Goal: Check status: Check status

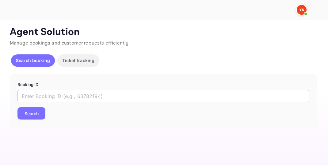
drag, startPoint x: 0, startPoint y: 0, endPoint x: 43, endPoint y: 101, distance: 109.3
click at [50, 94] on input "text" at bounding box center [163, 96] width 292 height 12
paste input "9890987"
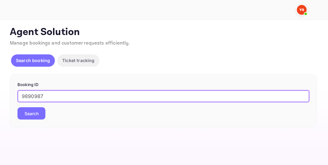
type input "9890987"
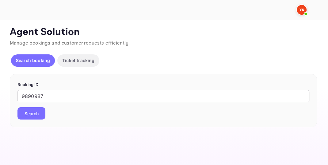
click at [34, 112] on button "Search" at bounding box center [31, 113] width 28 height 12
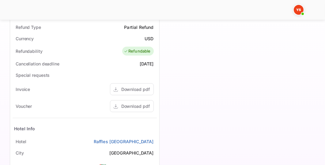
scroll to position [263, 0]
click at [144, 106] on div "Download pdf" at bounding box center [135, 105] width 29 height 6
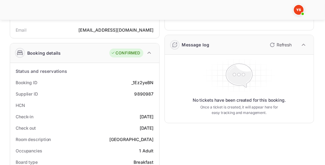
scroll to position [17, 0]
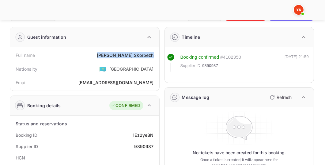
drag, startPoint x: 120, startPoint y: 54, endPoint x: 153, endPoint y: 55, distance: 32.8
click at [153, 55] on div "[PERSON_NAME]" at bounding box center [125, 55] width 57 height 6
copy div "[PERSON_NAME]"
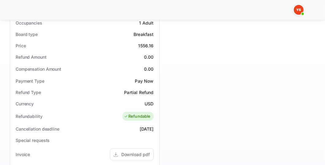
scroll to position [193, 0]
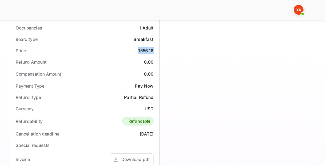
drag, startPoint x: 138, startPoint y: 49, endPoint x: 153, endPoint y: 48, distance: 14.7
click at [153, 48] on div "Price 1556.16" at bounding box center [85, 50] width 144 height 11
copy div "1556.16"
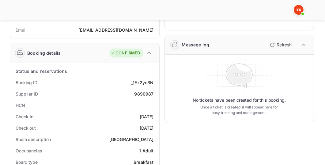
scroll to position [0, 0]
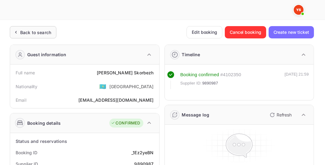
click at [39, 33] on div "Back to search" at bounding box center [35, 32] width 31 height 6
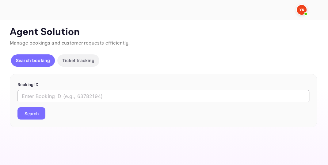
click at [40, 97] on input "text" at bounding box center [163, 96] width 292 height 12
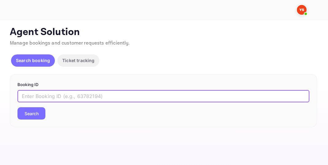
paste input "9235783"
type input "9235783"
click at [33, 113] on button "Search" at bounding box center [31, 113] width 28 height 12
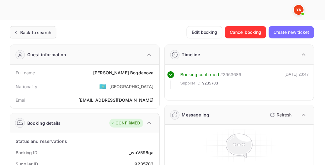
click at [44, 34] on div "Back to search" at bounding box center [35, 32] width 31 height 6
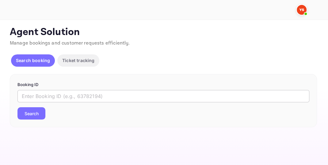
click at [46, 99] on input "text" at bounding box center [163, 96] width 292 height 12
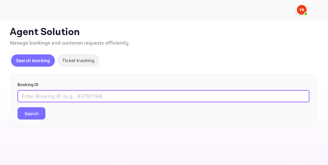
paste input "9235783"
type input "9235783"
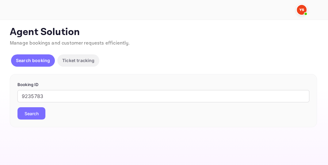
click at [40, 112] on button "Search" at bounding box center [31, 113] width 28 height 12
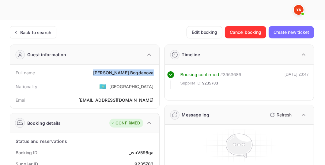
drag, startPoint x: 119, startPoint y: 72, endPoint x: 154, endPoint y: 73, distance: 34.4
click at [154, 73] on div "Full name [PERSON_NAME]" at bounding box center [85, 72] width 144 height 11
copy div "[PERSON_NAME]"
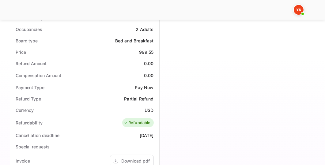
scroll to position [193, 0]
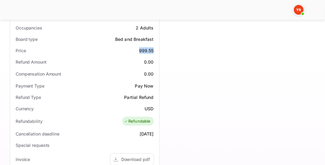
drag, startPoint x: 139, startPoint y: 50, endPoint x: 154, endPoint y: 46, distance: 15.5
click at [154, 46] on div "Price 999.55" at bounding box center [85, 50] width 144 height 11
copy div "999.55"
